Goal: Transaction & Acquisition: Purchase product/service

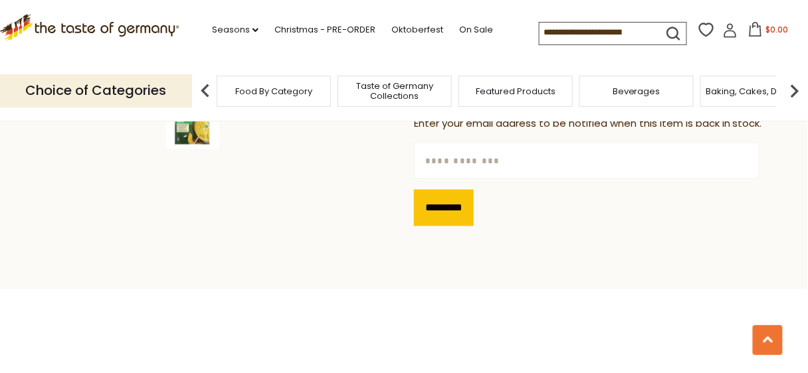
scroll to position [425, 0]
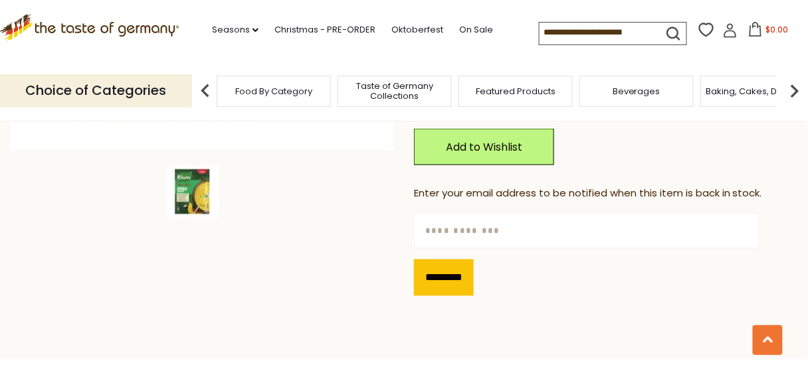
click at [135, 33] on icon ".st0{fill:#EDD300;} .st1{fill:#D33E21;}" at bounding box center [89, 27] width 179 height 27
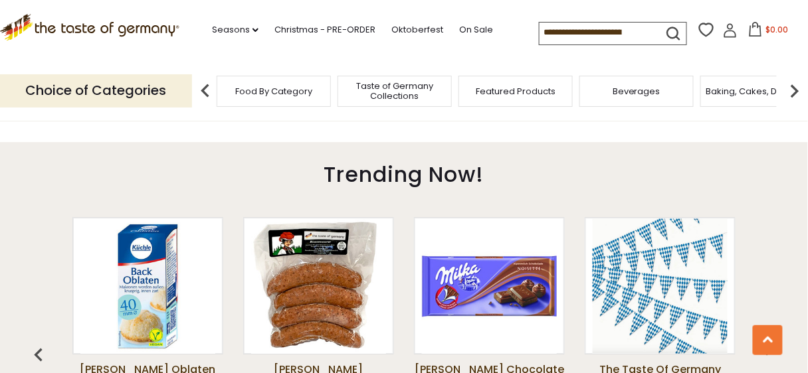
scroll to position [956, 0]
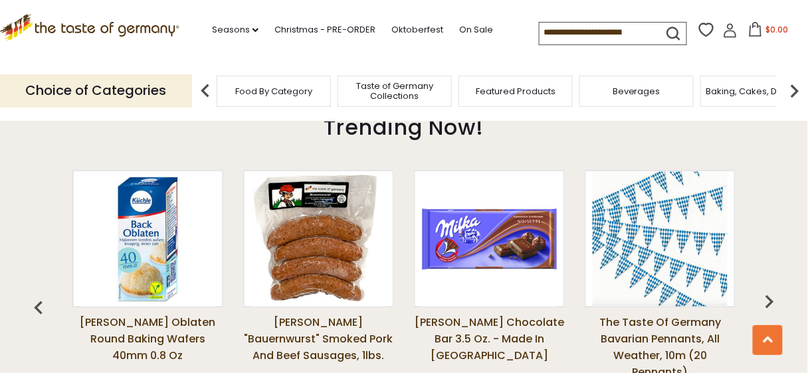
click at [150, 36] on icon ".st0{fill:#EDD300;} .st1{fill:#D33E21;}" at bounding box center [89, 27] width 179 height 27
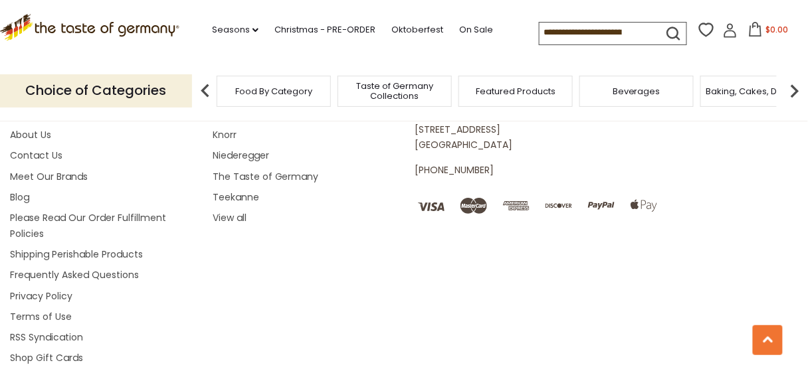
scroll to position [2366, 0]
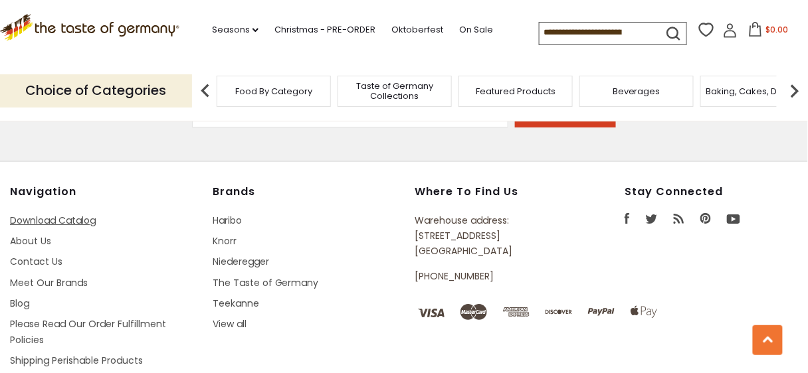
click at [78, 214] on link "Download Catalog" at bounding box center [53, 220] width 86 height 13
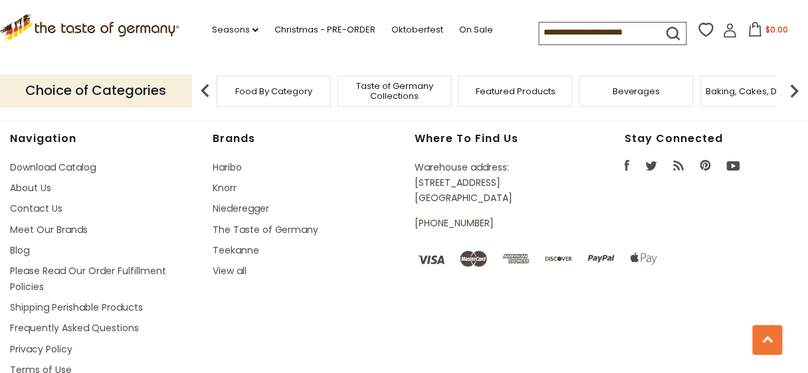
scroll to position [2472, 0]
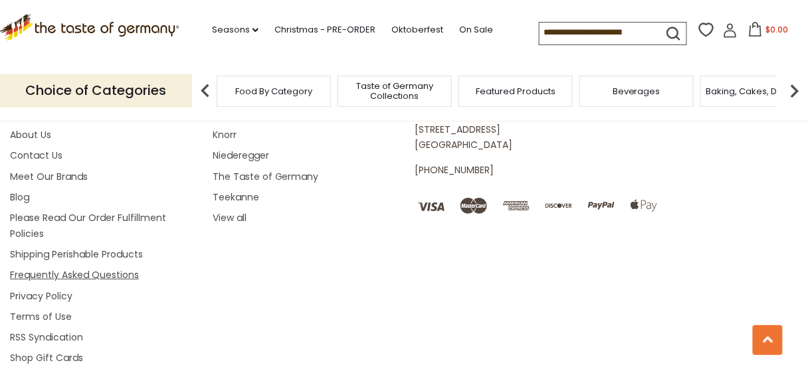
click at [120, 268] on link "Frequently Asked Questions" at bounding box center [74, 274] width 129 height 13
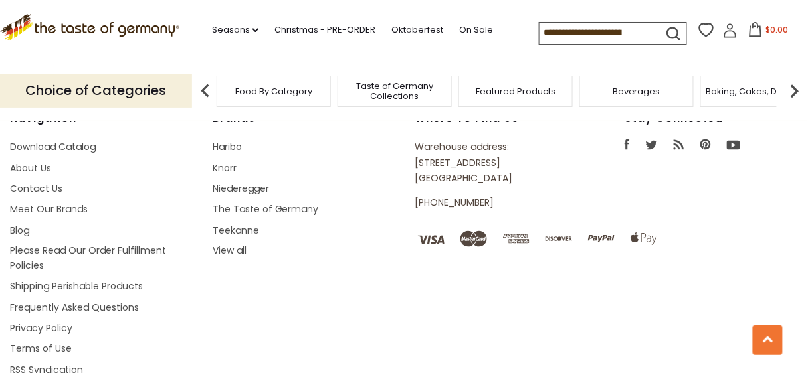
scroll to position [1647, 0]
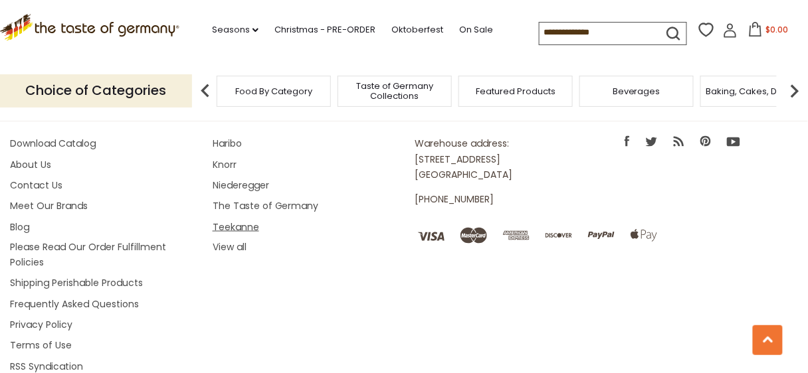
click at [246, 230] on link "Teekanne" at bounding box center [236, 227] width 46 height 13
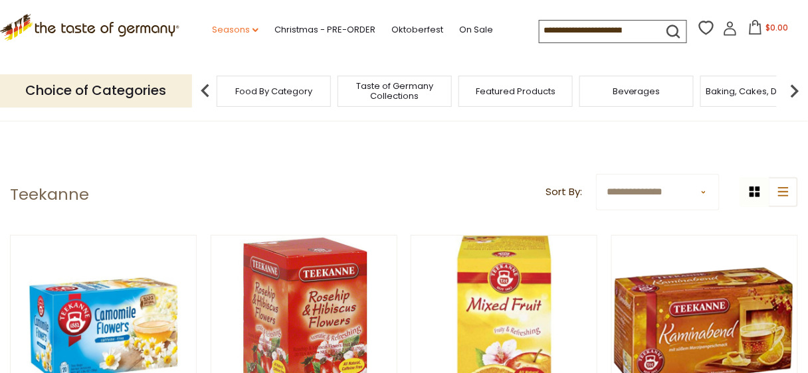
click at [253, 33] on link "Seasons dropdown_arrow" at bounding box center [235, 30] width 46 height 15
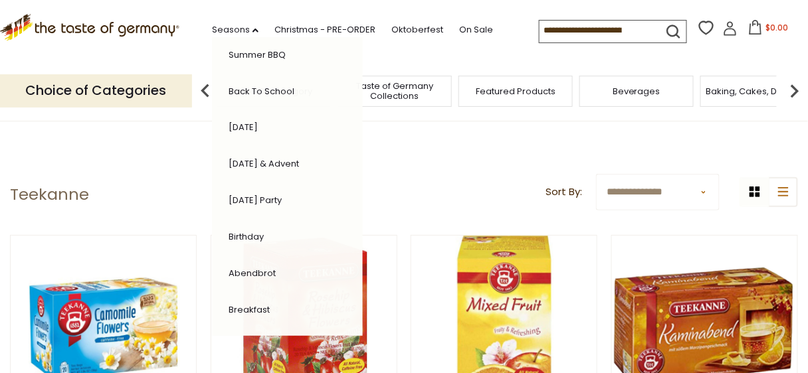
scroll to position [375, 0]
click at [251, 268] on link "Abendbrot" at bounding box center [251, 272] width 47 height 13
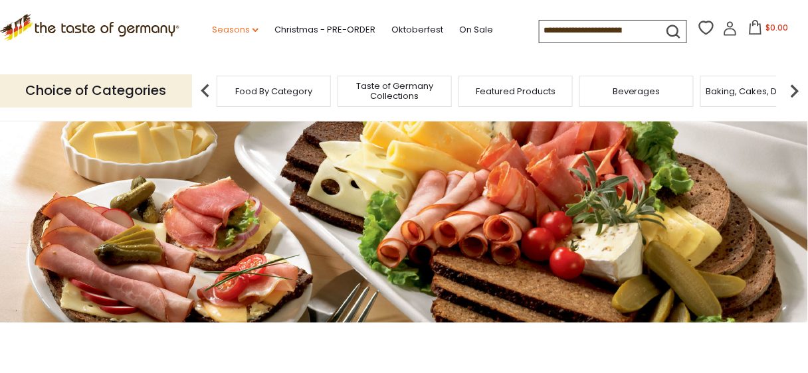
click at [212, 27] on link "Seasons dropdown_arrow" at bounding box center [235, 30] width 46 height 15
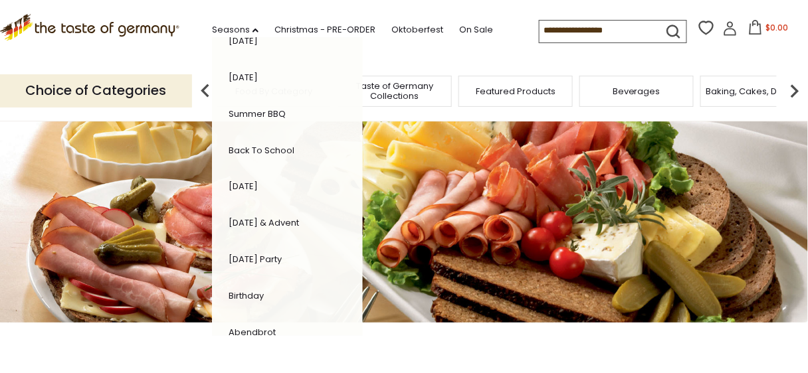
scroll to position [319, 0]
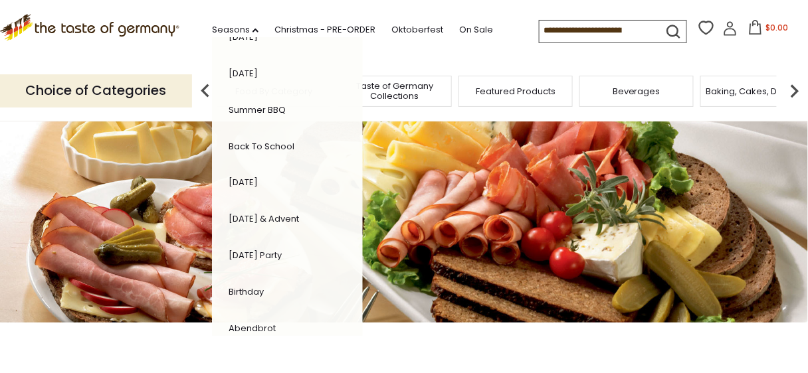
click at [271, 215] on link "[DATE] & Advent" at bounding box center [263, 219] width 70 height 13
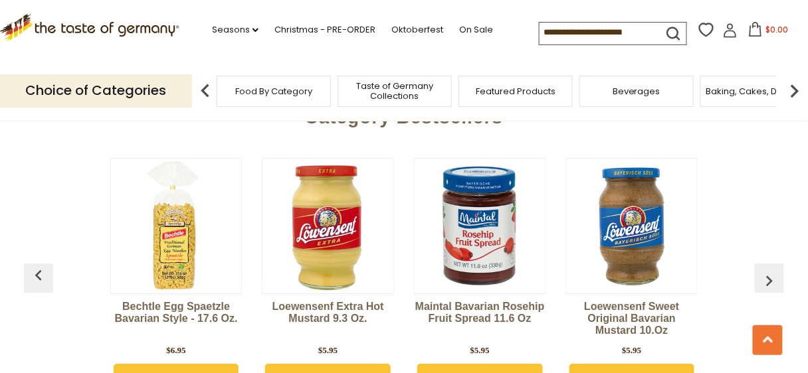
scroll to position [3507, 0]
click at [770, 270] on img "button" at bounding box center [769, 280] width 21 height 21
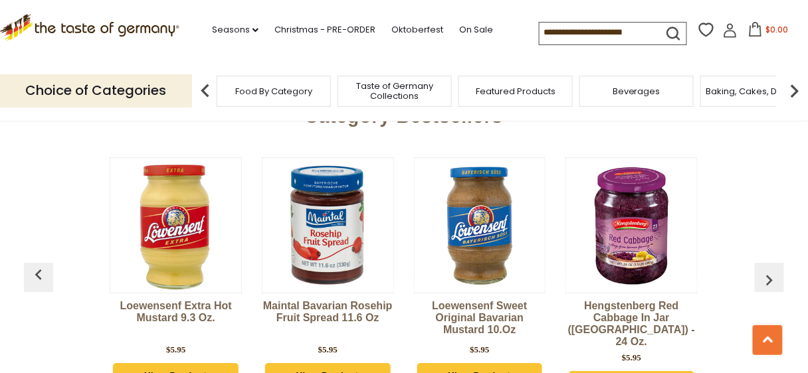
click at [770, 270] on img "button" at bounding box center [769, 280] width 21 height 21
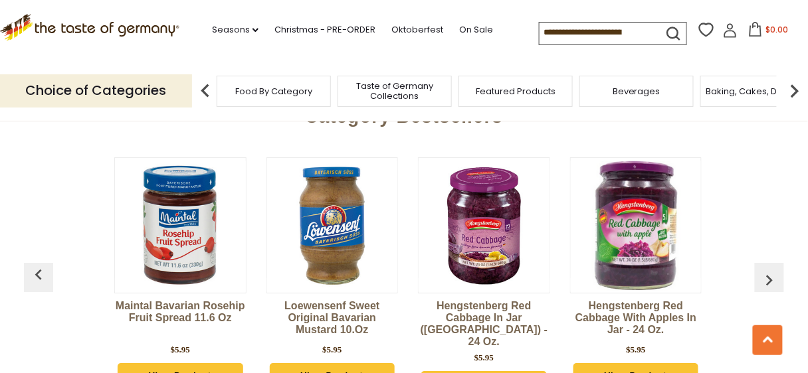
scroll to position [0, 304]
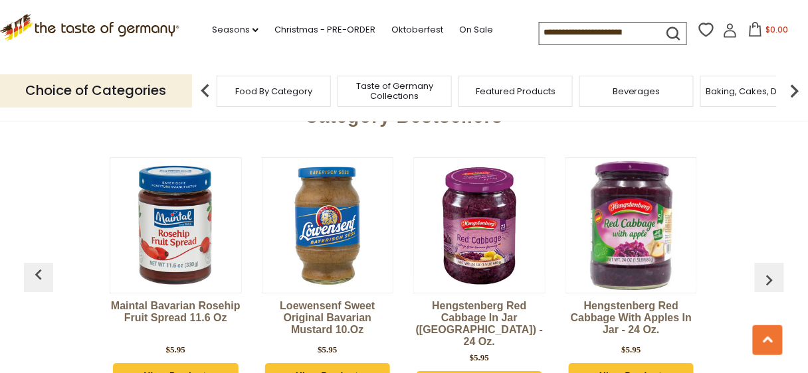
click at [770, 270] on img "button" at bounding box center [769, 280] width 21 height 21
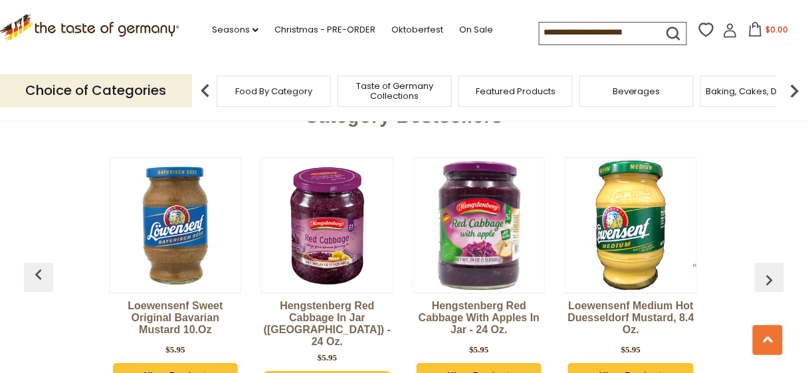
click at [770, 270] on img "button" at bounding box center [769, 280] width 21 height 21
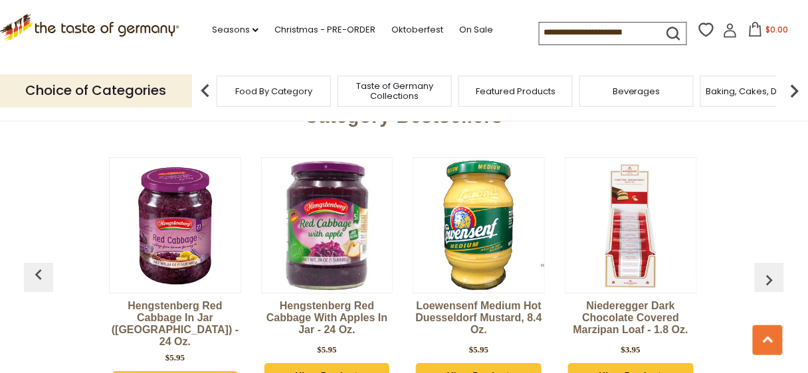
click at [770, 270] on img "button" at bounding box center [769, 280] width 21 height 21
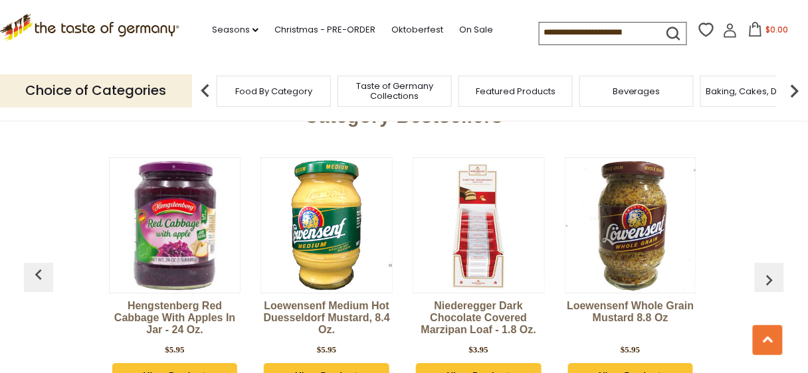
click at [770, 270] on img "button" at bounding box center [769, 280] width 21 height 21
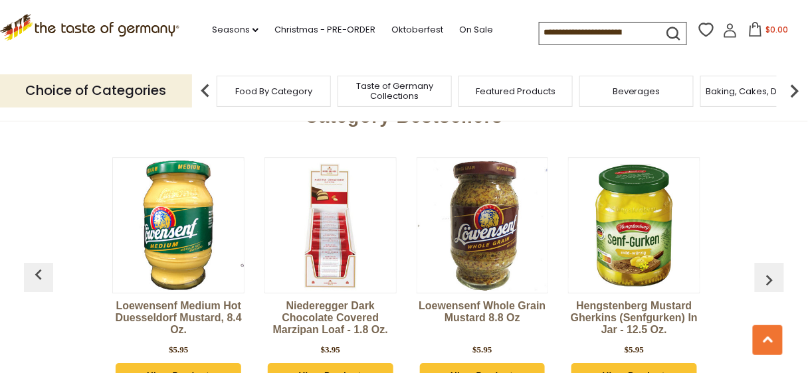
scroll to position [0, 913]
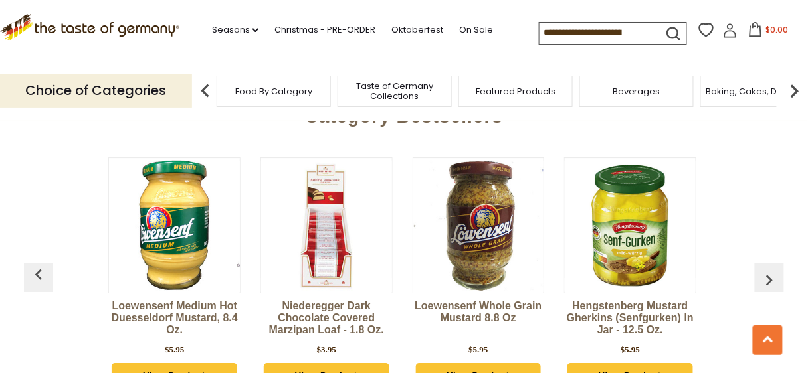
click at [764, 270] on img "button" at bounding box center [769, 280] width 21 height 21
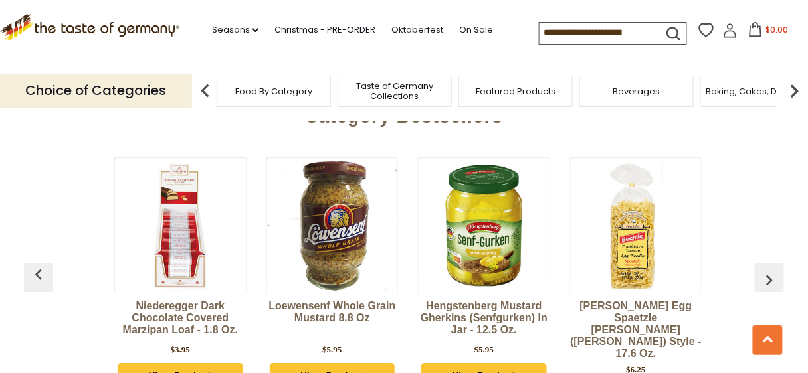
scroll to position [0, 1065]
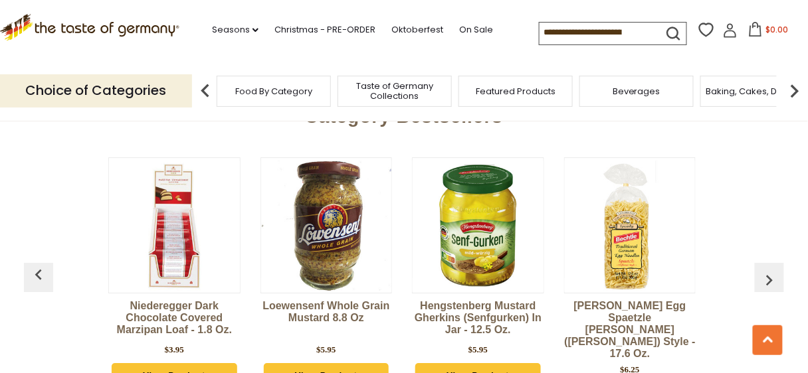
click at [764, 270] on img "button" at bounding box center [769, 280] width 21 height 21
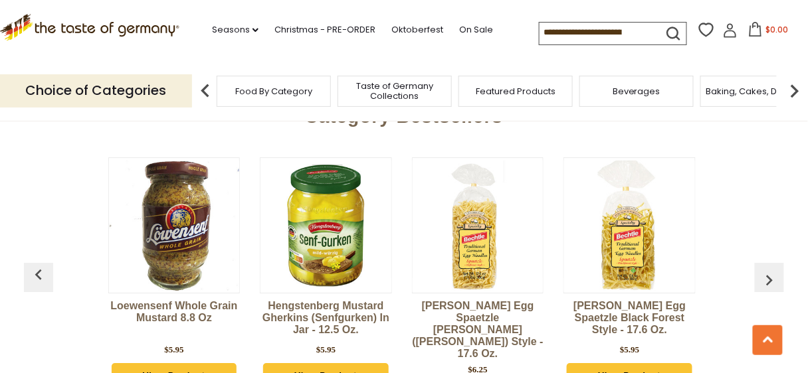
click at [764, 270] on img "button" at bounding box center [769, 280] width 21 height 21
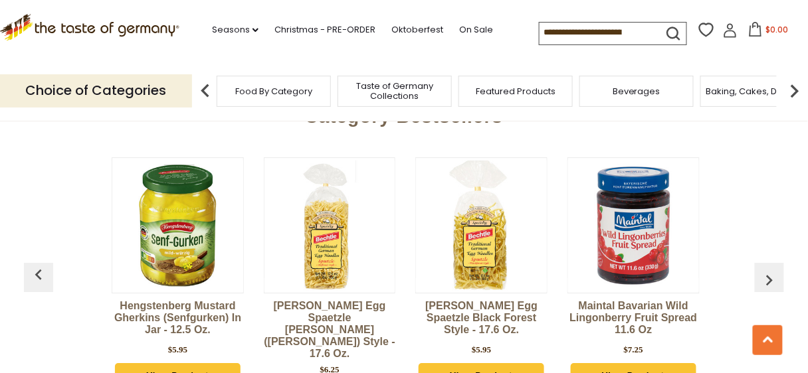
scroll to position [0, 1370]
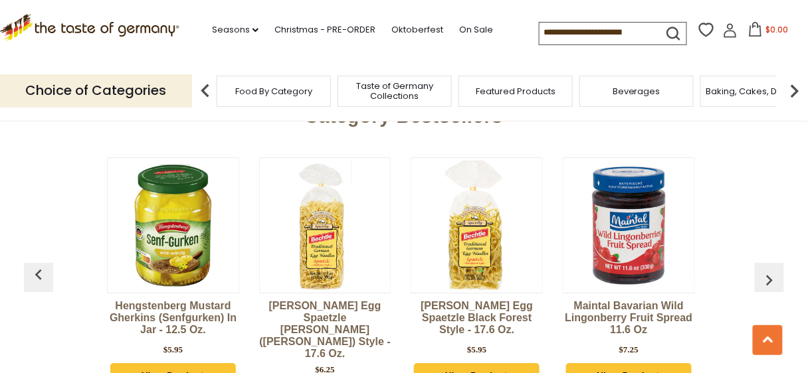
click at [328, 211] on img at bounding box center [325, 225] width 131 height 131
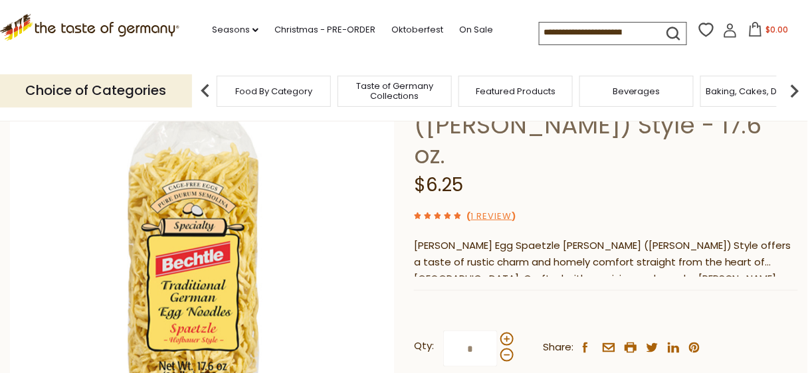
scroll to position [213, 0]
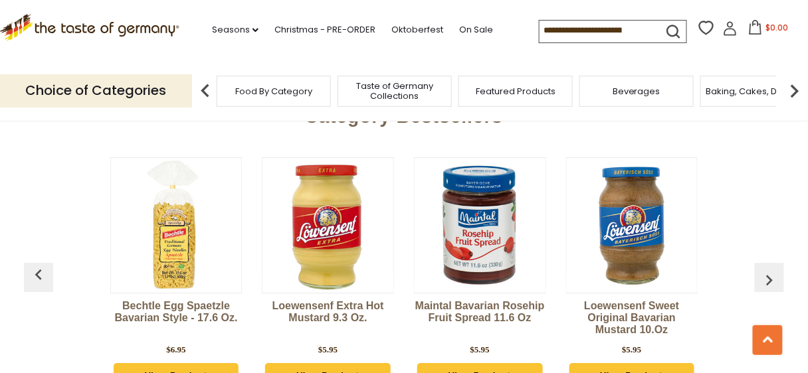
click at [179, 204] on img at bounding box center [176, 225] width 131 height 131
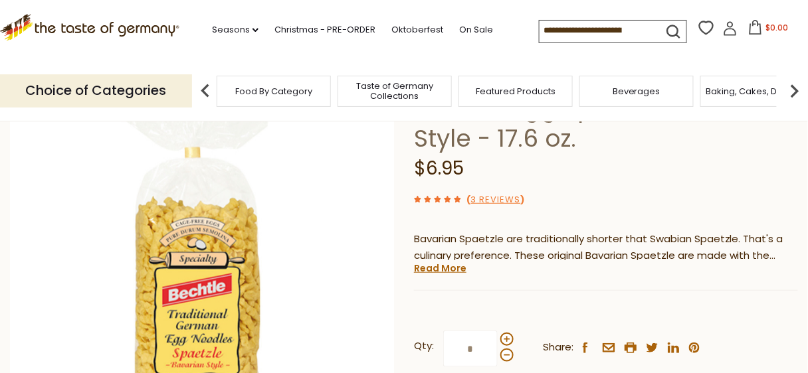
scroll to position [213, 0]
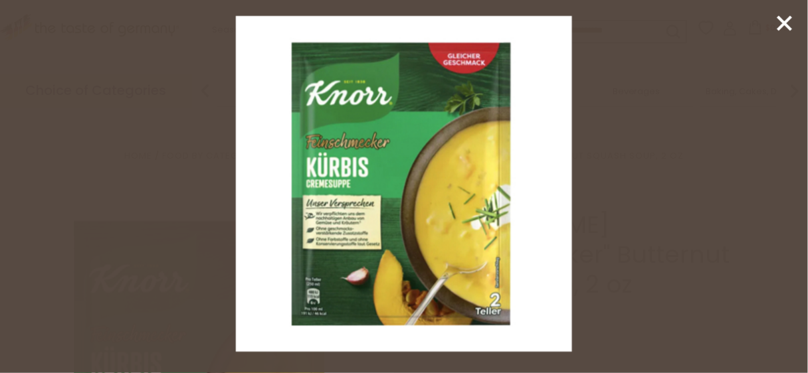
click at [776, 22] on icon at bounding box center [784, 23] width 20 height 20
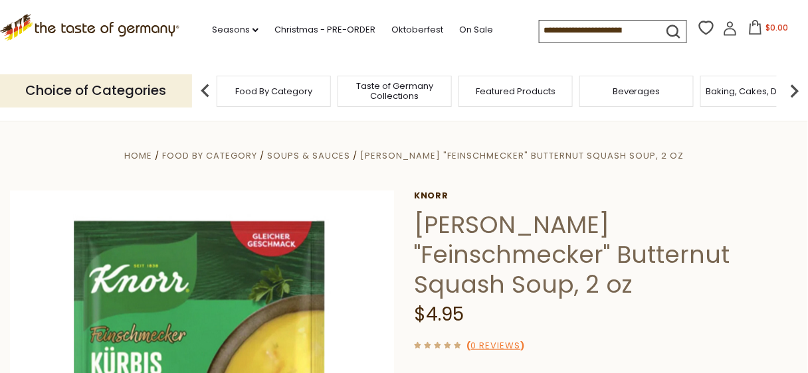
click at [581, 31] on input at bounding box center [595, 30] width 112 height 19
type input "*****"
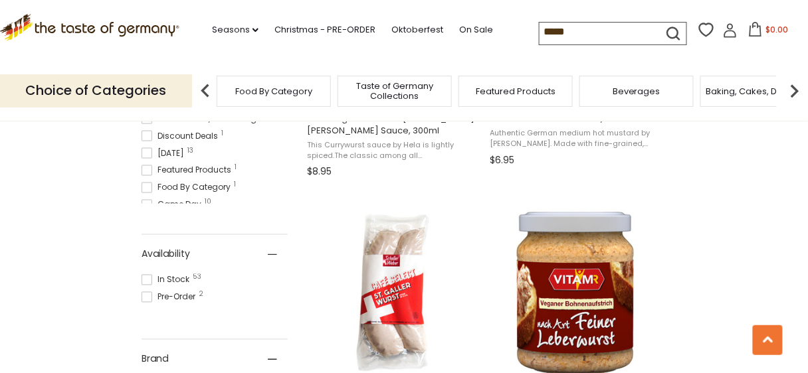
scroll to position [691, 0]
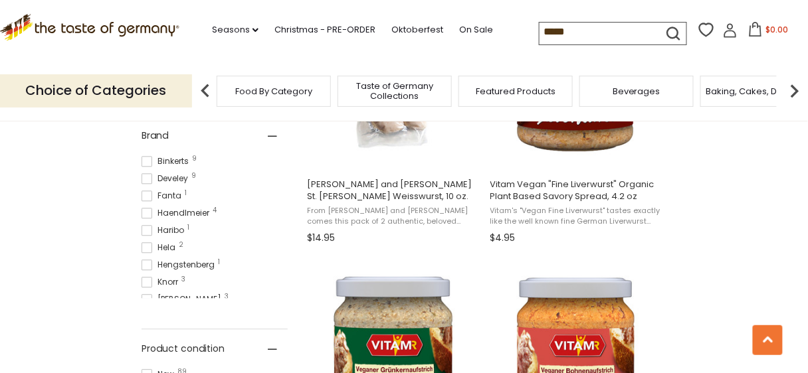
click at [539, 31] on input "*****" at bounding box center [595, 32] width 112 height 19
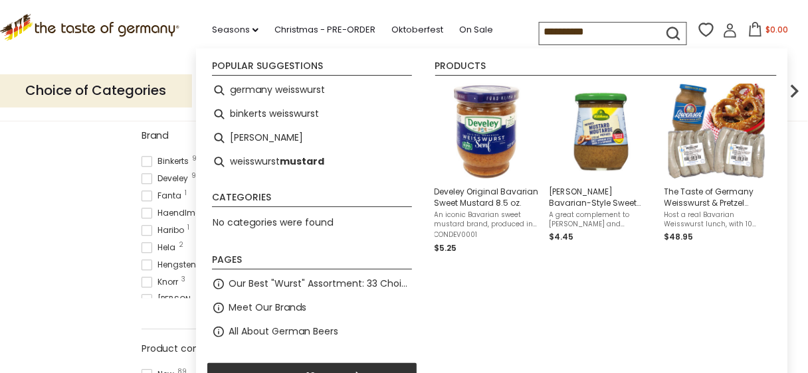
type input "**********"
click at [669, 29] on icon "submit" at bounding box center [673, 34] width 18 height 18
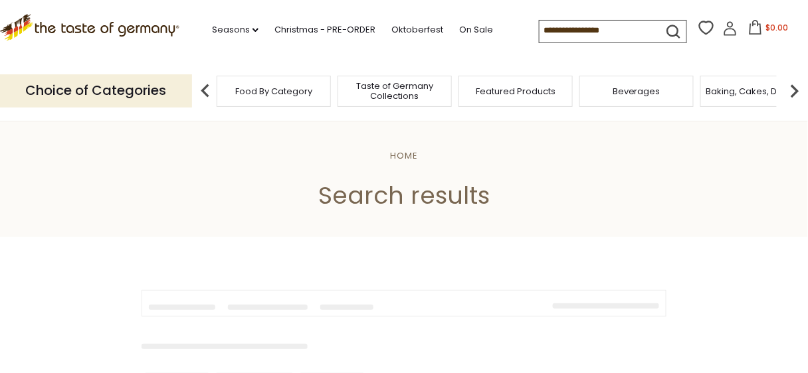
type input "**********"
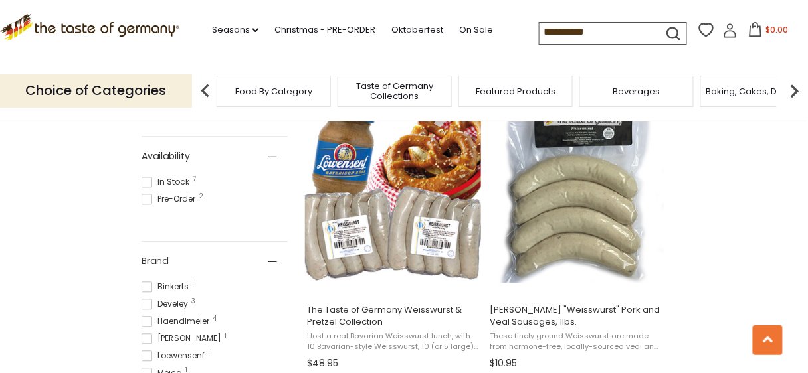
scroll to position [531, 0]
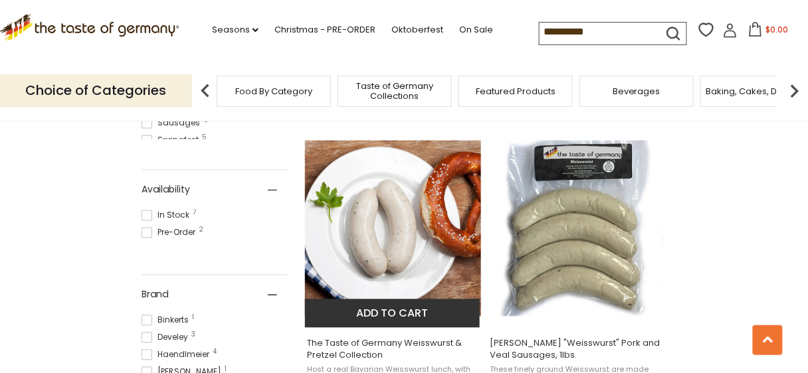
click at [400, 255] on img "The Taste of Germany Weisswurst & Pretzel Collection" at bounding box center [393, 229] width 176 height 176
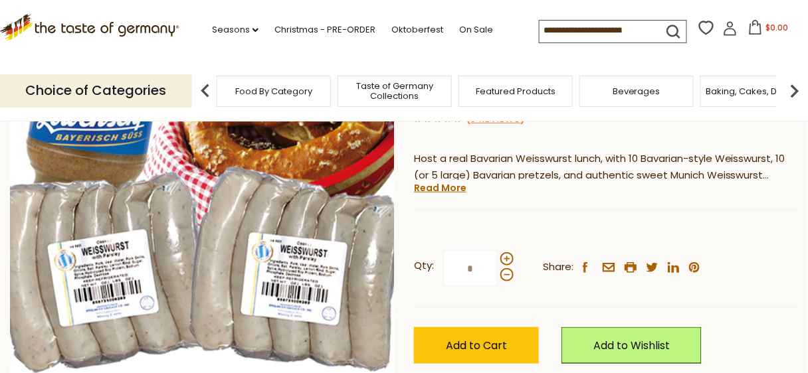
scroll to position [213, 0]
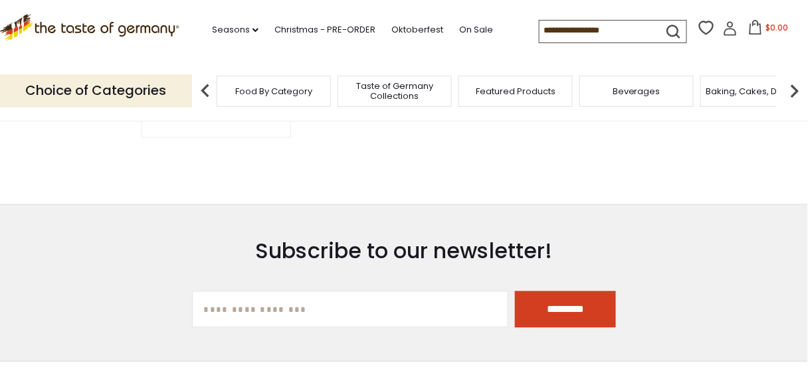
type input "**********"
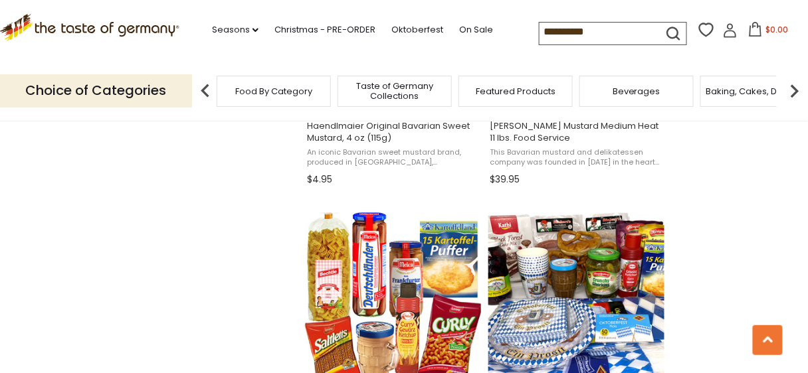
scroll to position [2019, 0]
